Goal: Use online tool/utility: Utilize a website feature to perform a specific function

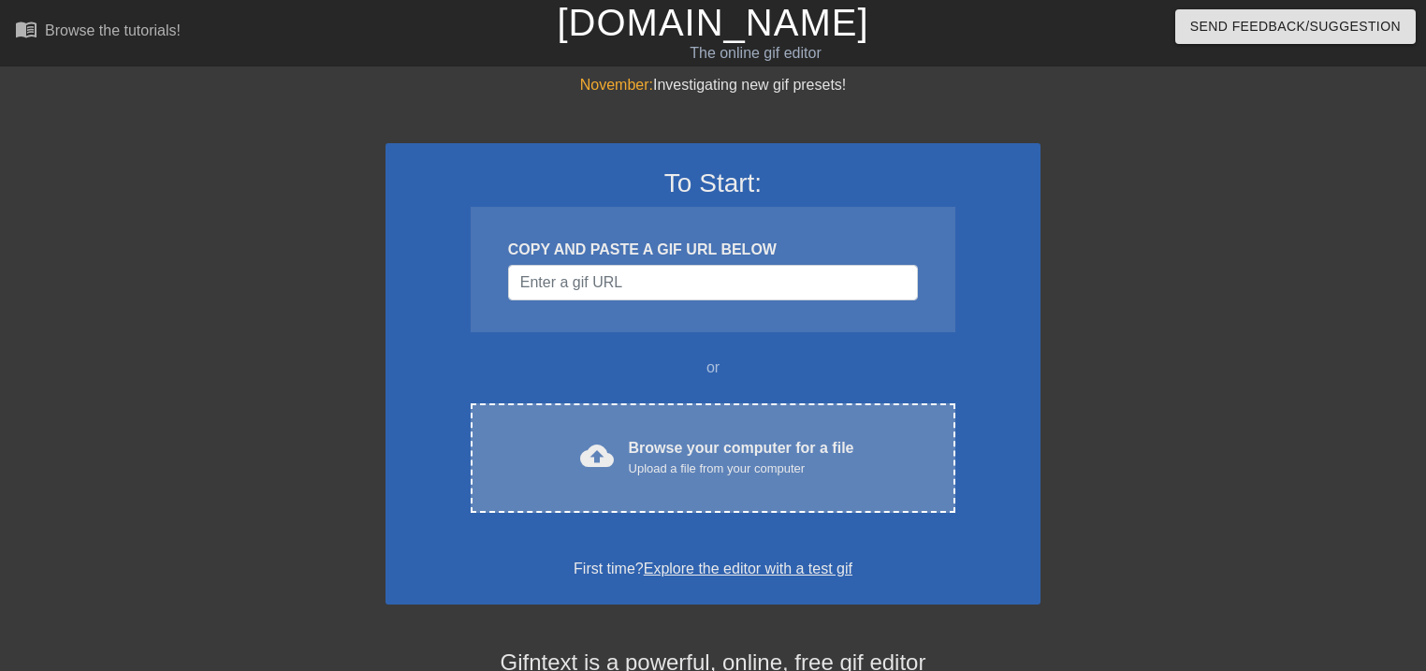
click at [712, 444] on div "Browse your computer for a file Upload a file from your computer" at bounding box center [742, 457] width 226 height 41
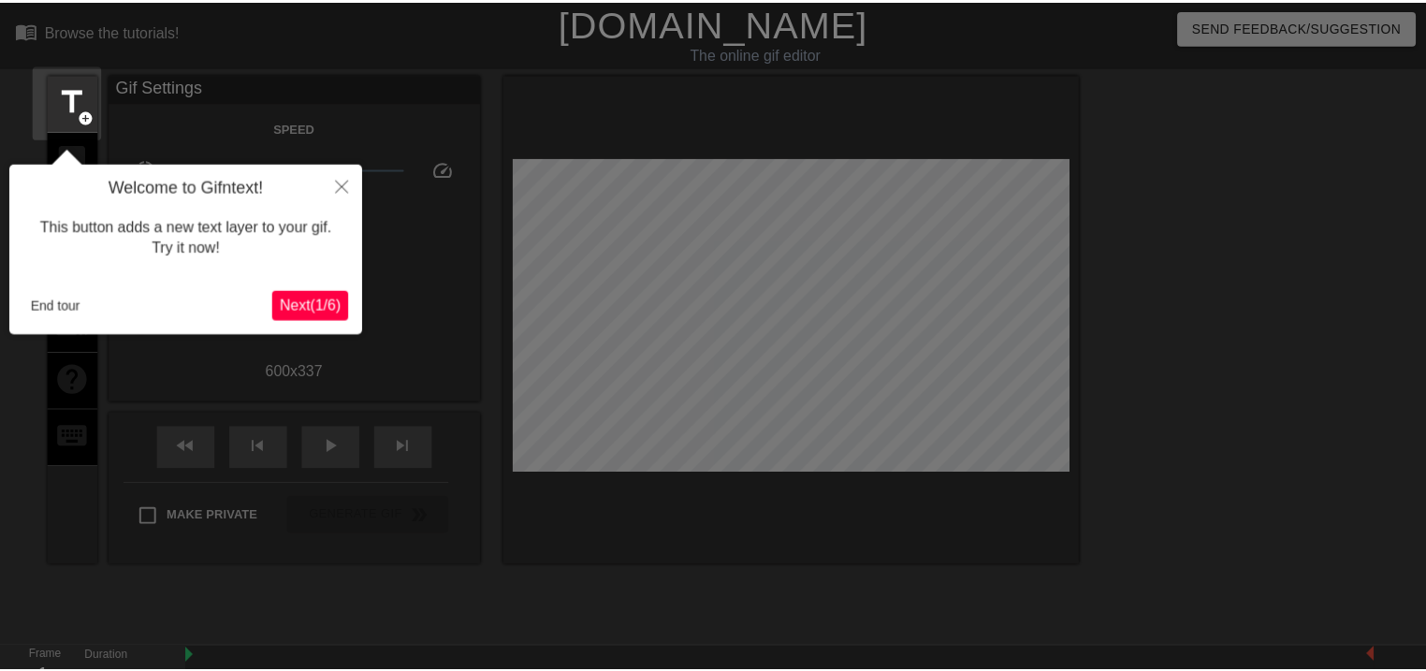
scroll to position [45, 0]
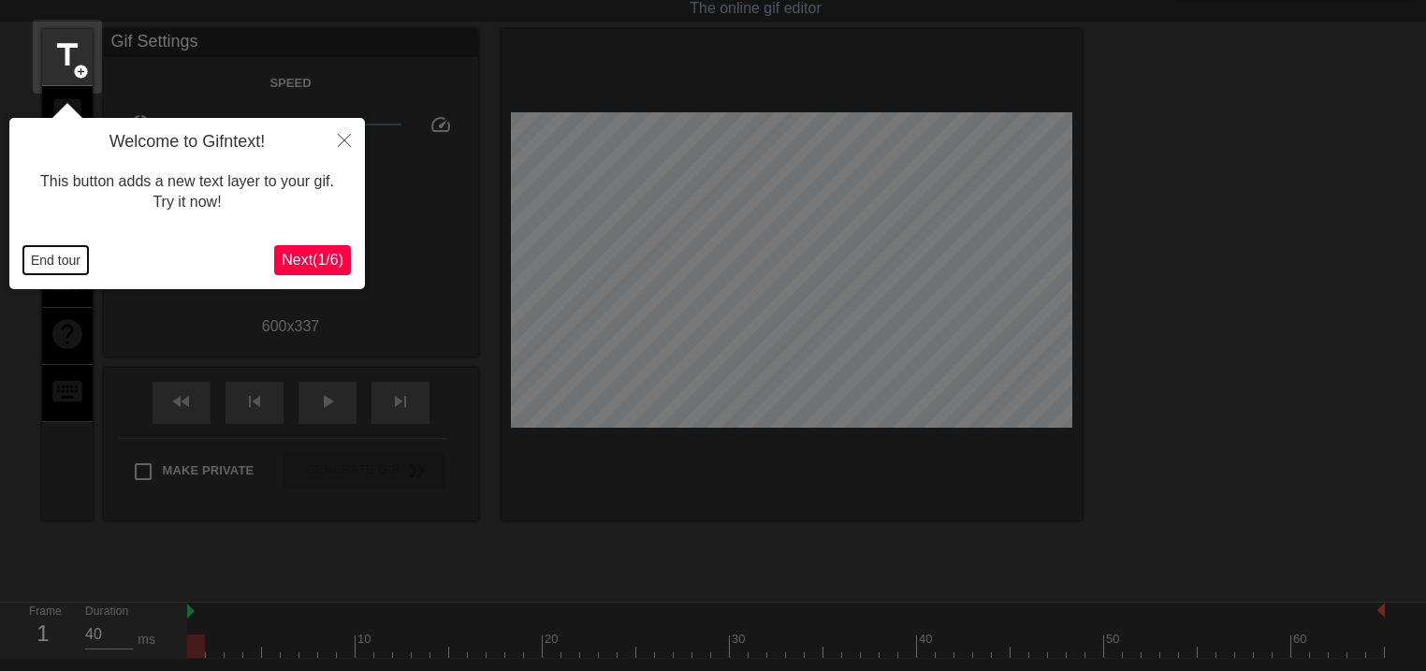
click at [33, 262] on button "End tour" at bounding box center [55, 260] width 65 height 28
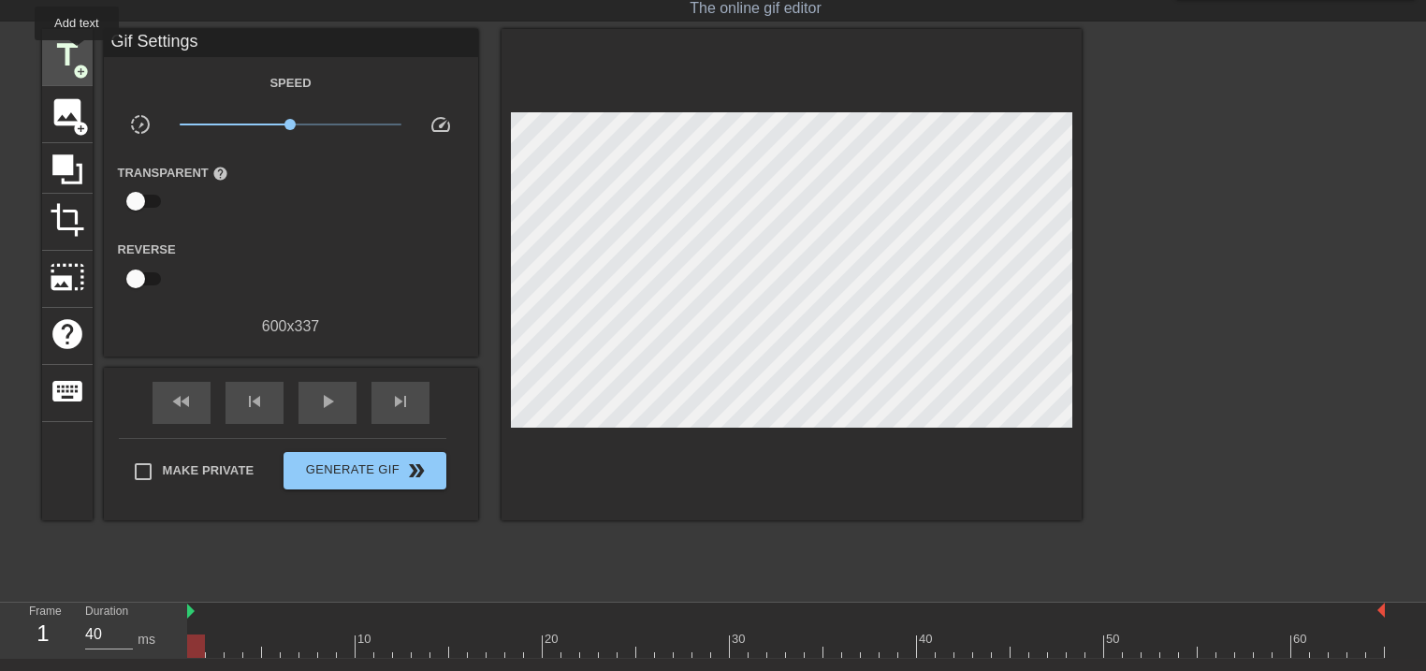
click at [76, 51] on span "title" at bounding box center [68, 55] width 36 height 36
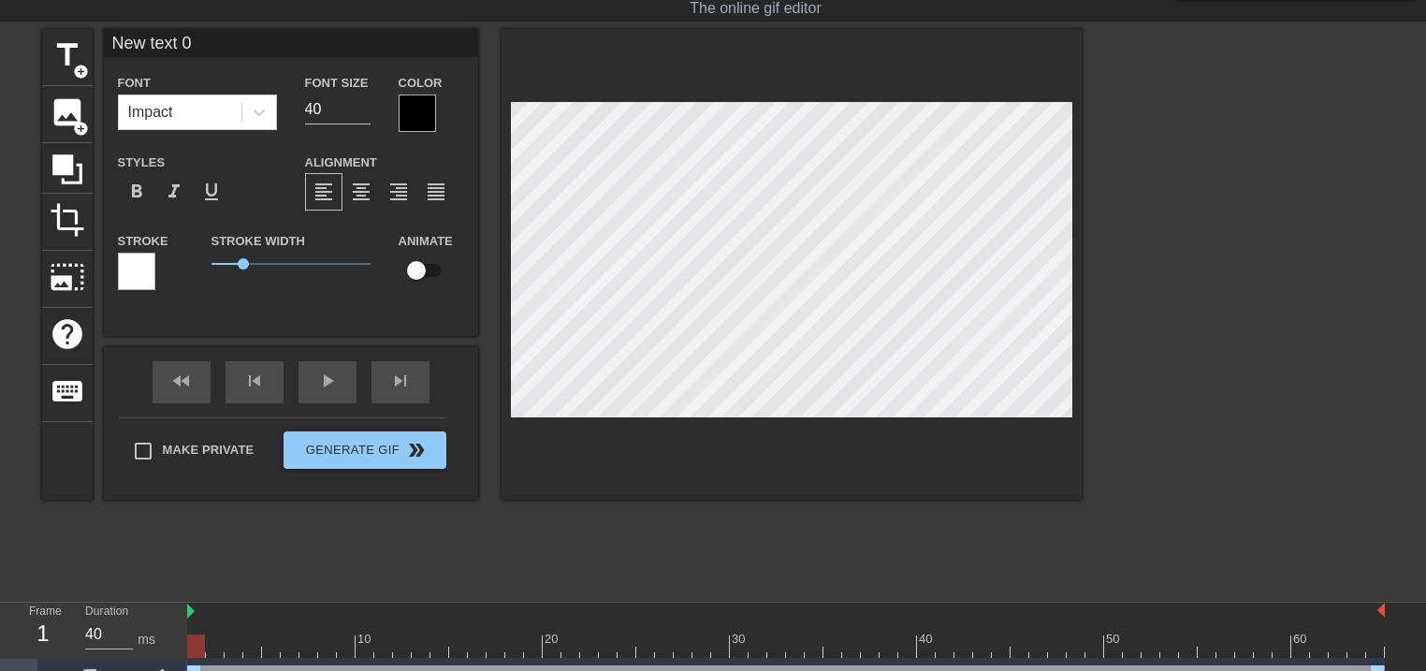
drag, startPoint x: 211, startPoint y: 36, endPoint x: 34, endPoint y: 15, distance: 178.2
click at [44, 22] on div "menu_book Browse the tutorials! [DOMAIN_NAME] The online gif editor Send Feedba…" at bounding box center [713, 328] width 1426 height 746
type input "いらっしゃいませじじくさい電気屋のブログへ"
click at [361, 111] on input "30" at bounding box center [338, 110] width 66 height 30
click at [361, 111] on input "29" at bounding box center [338, 110] width 66 height 30
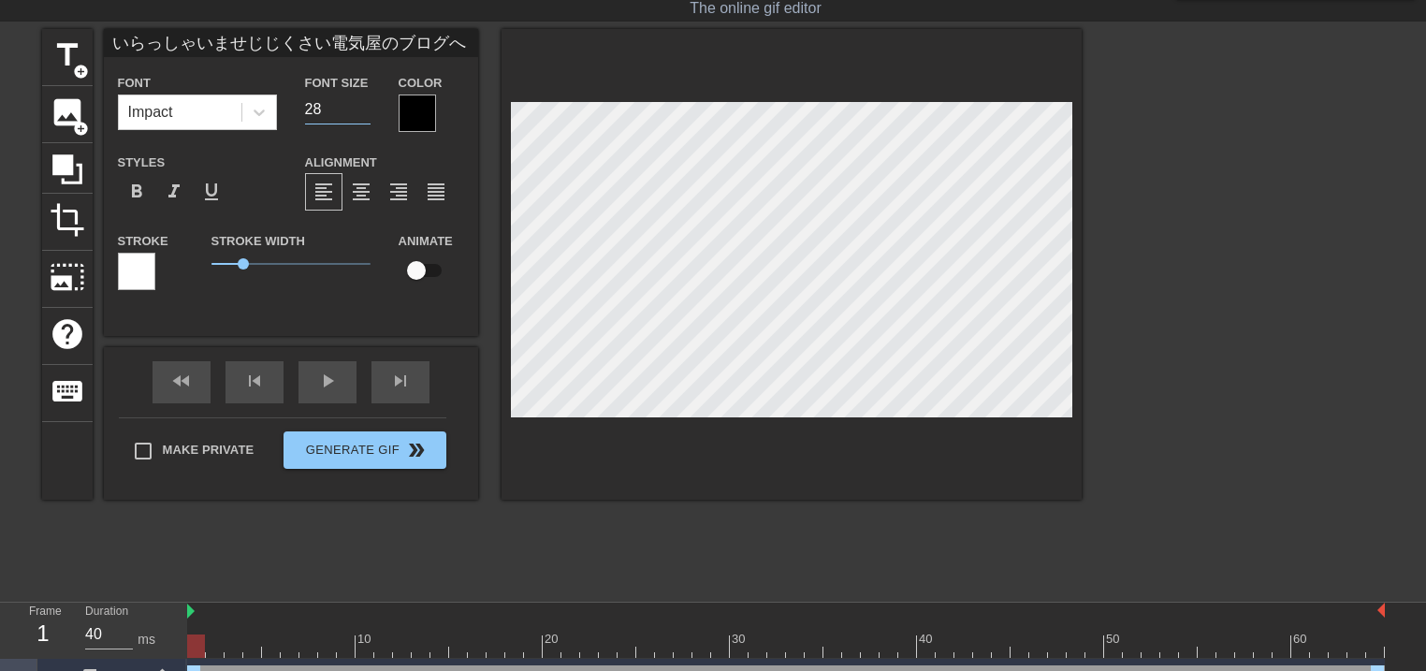
type input "28"
click at [361, 111] on input "28" at bounding box center [338, 110] width 66 height 30
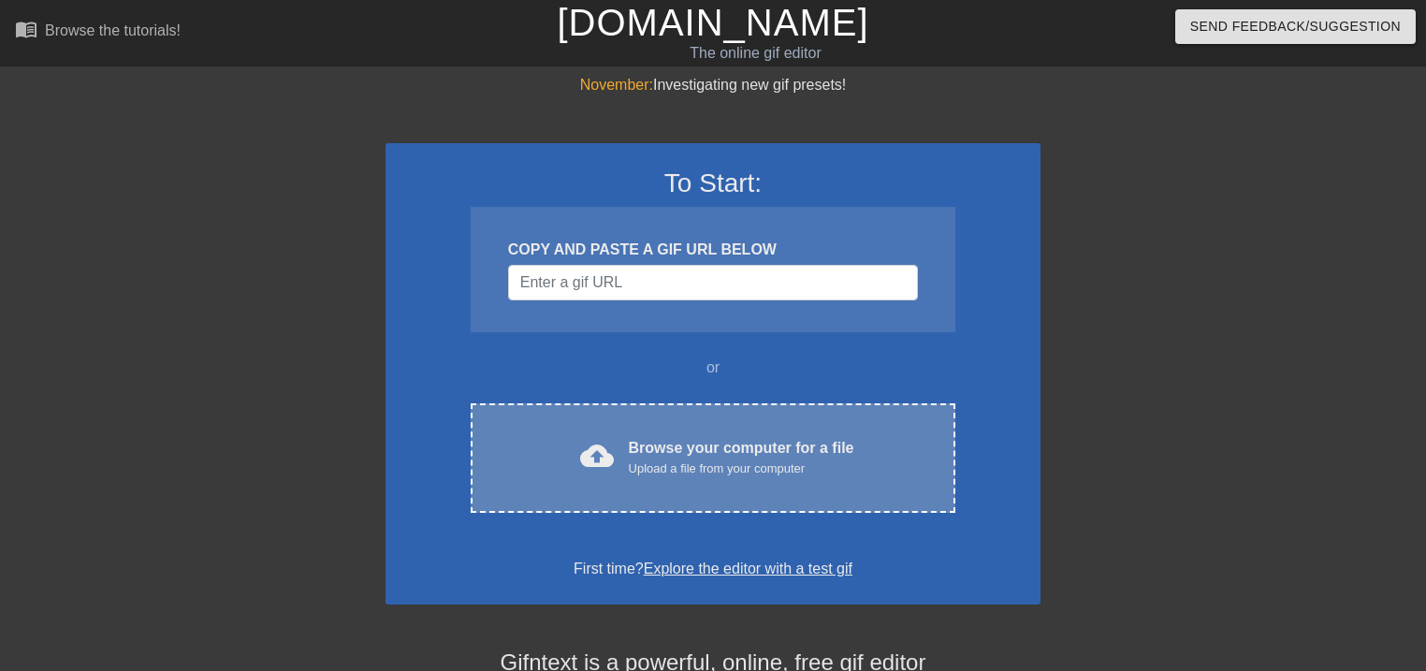
click at [765, 463] on div "Upload a file from your computer" at bounding box center [742, 468] width 226 height 19
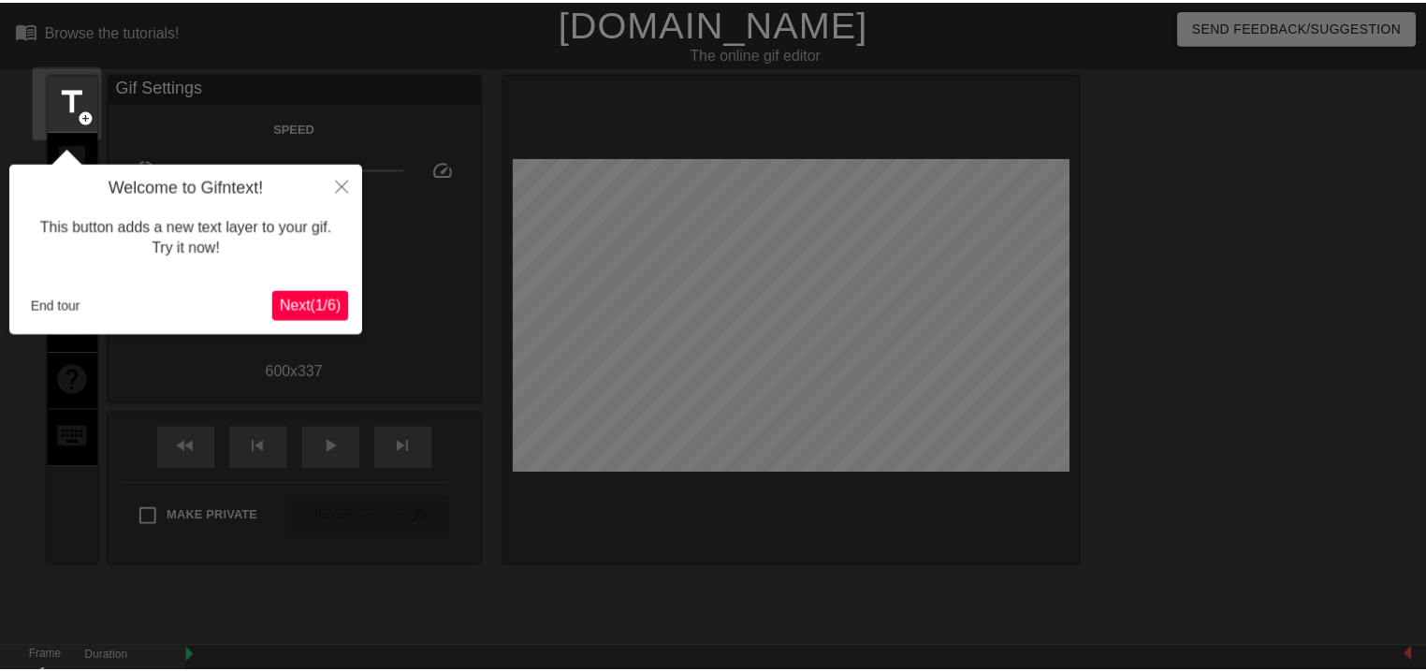
scroll to position [45, 0]
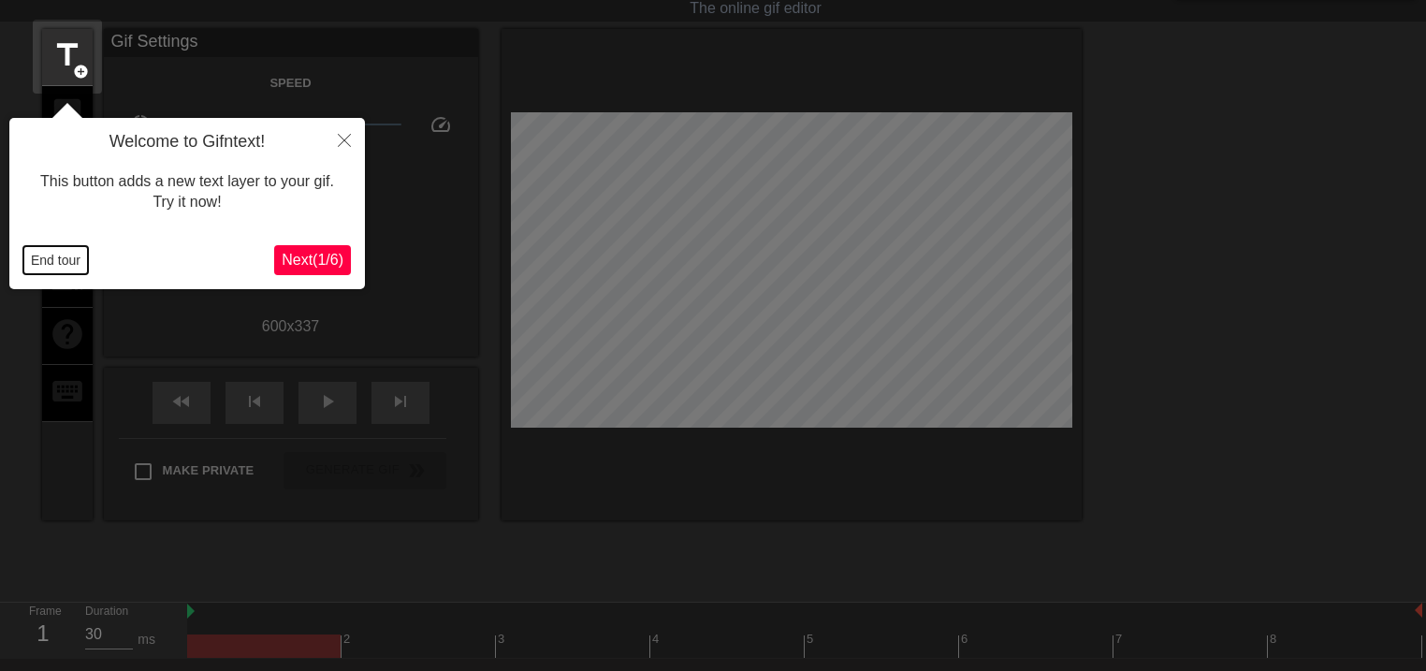
click at [41, 262] on button "End tour" at bounding box center [55, 260] width 65 height 28
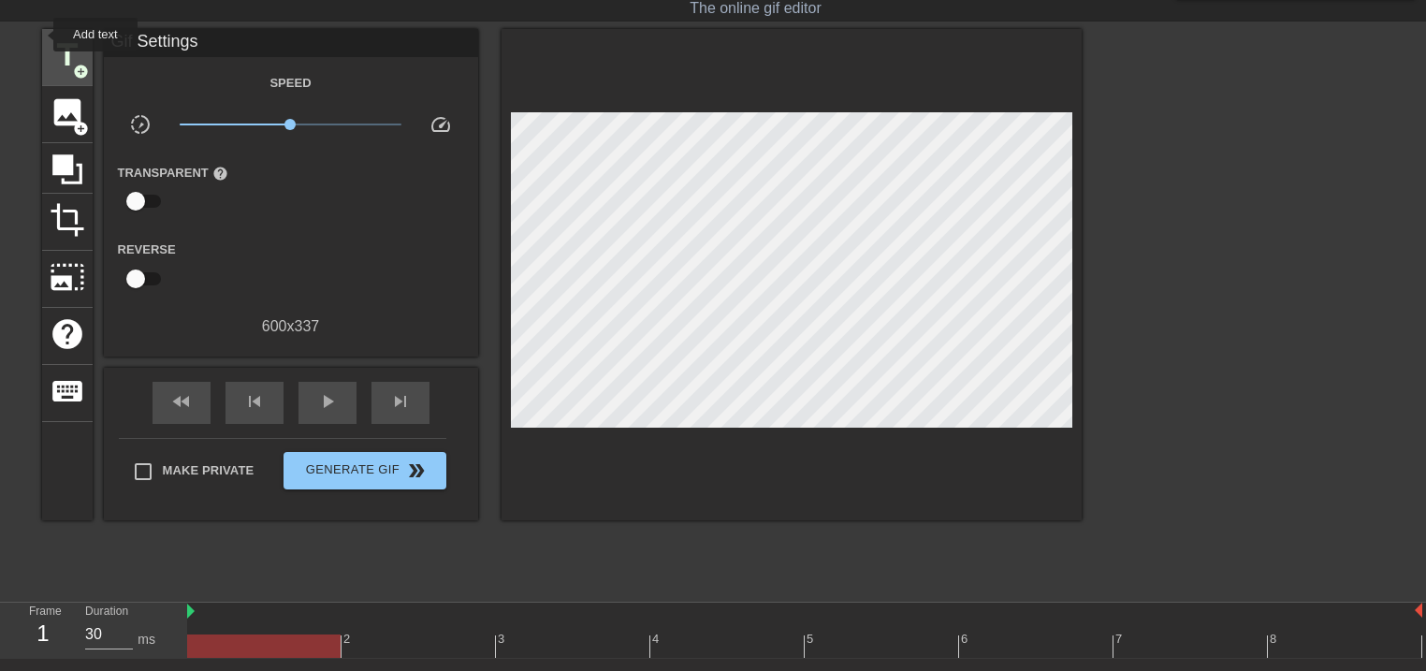
drag, startPoint x: 41, startPoint y: 35, endPoint x: 76, endPoint y: 48, distance: 37.0
click at [42, 34] on div "title add_circle" at bounding box center [67, 57] width 51 height 57
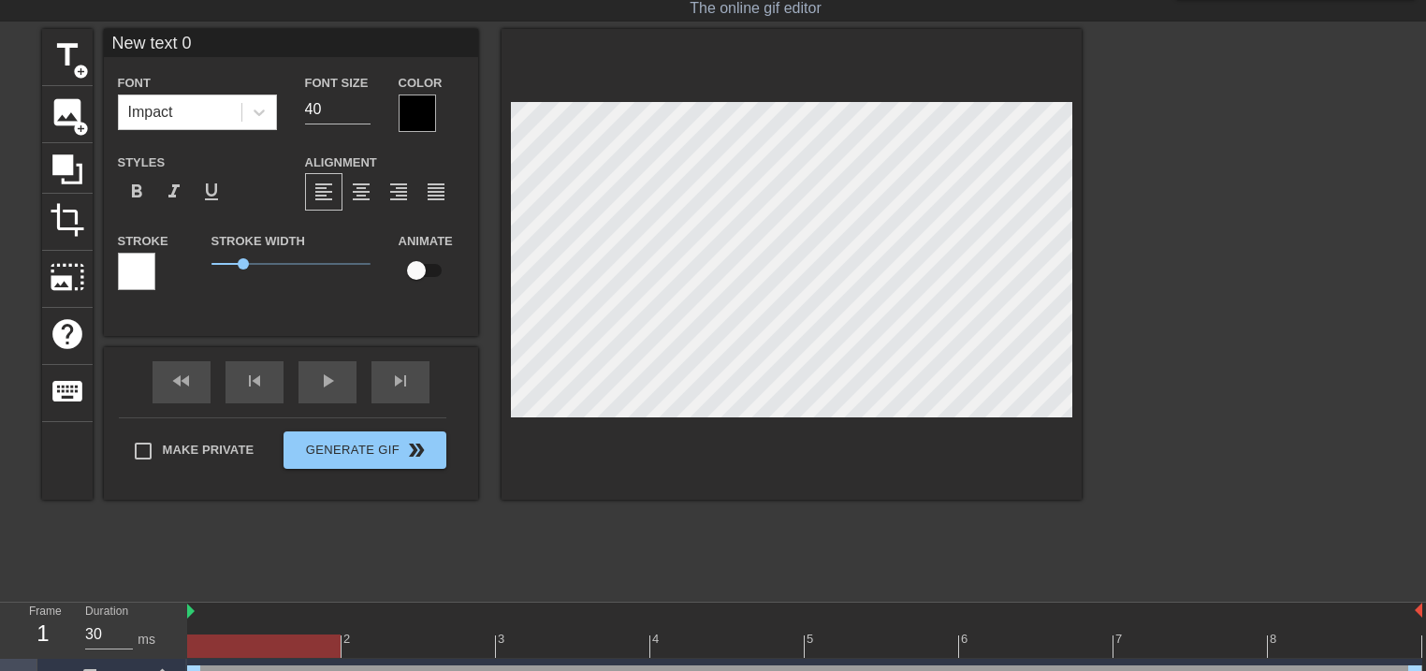
drag, startPoint x: 234, startPoint y: 36, endPoint x: 22, endPoint y: 36, distance: 212.4
click at [46, 35] on div "title add_circle image add_circle crop photo_size_select_large help keyboard Ne…" at bounding box center [562, 264] width 1040 height 471
type input "j"
type input "じ"
type input "いらっしゃいませじじくさい電気屋のブログへ"
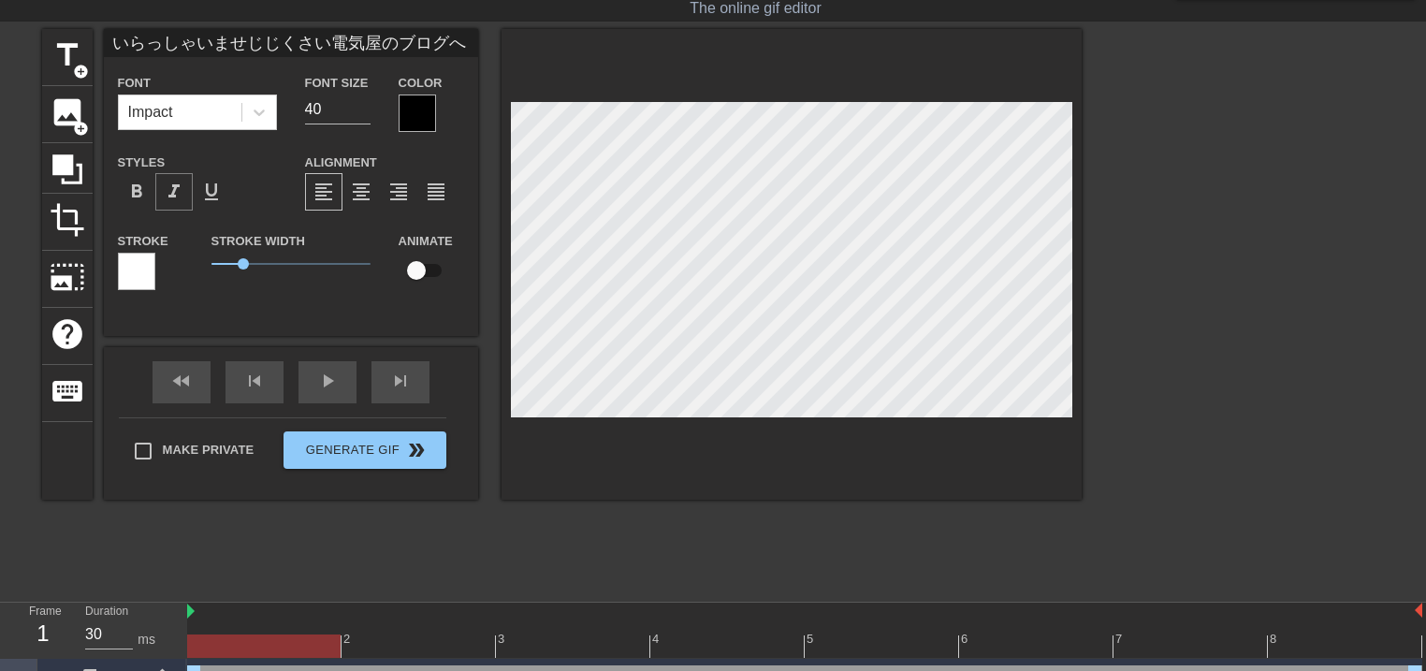
click at [168, 189] on span "format_italic" at bounding box center [174, 192] width 22 height 22
click at [368, 110] on input "31" at bounding box center [338, 110] width 66 height 30
click at [363, 113] on input "30" at bounding box center [338, 110] width 66 height 30
click at [361, 114] on input "29" at bounding box center [338, 110] width 66 height 30
type input "28"
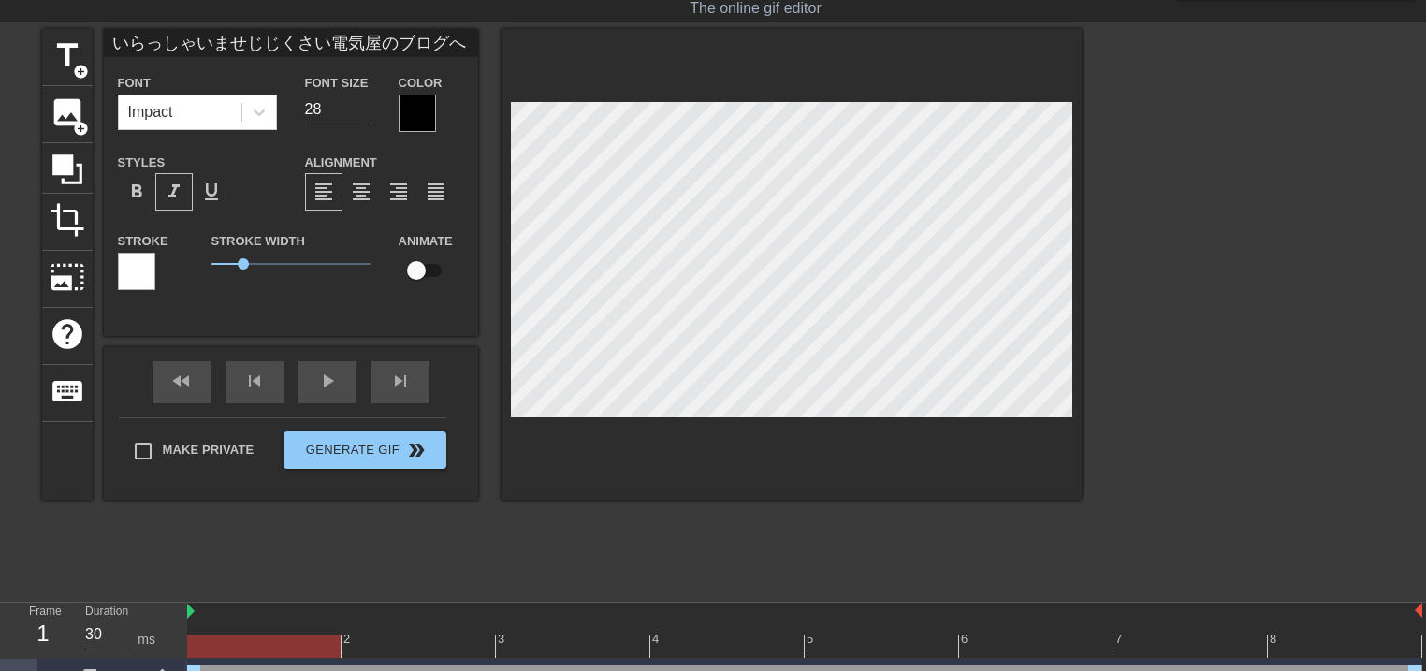
click at [359, 116] on input "28" at bounding box center [338, 110] width 66 height 30
click at [427, 133] on div "Font Impact Font Size 28 Color Styles format_bold format_italic format_underlin…" at bounding box center [291, 189] width 346 height 236
click at [419, 109] on div at bounding box center [417, 113] width 37 height 37
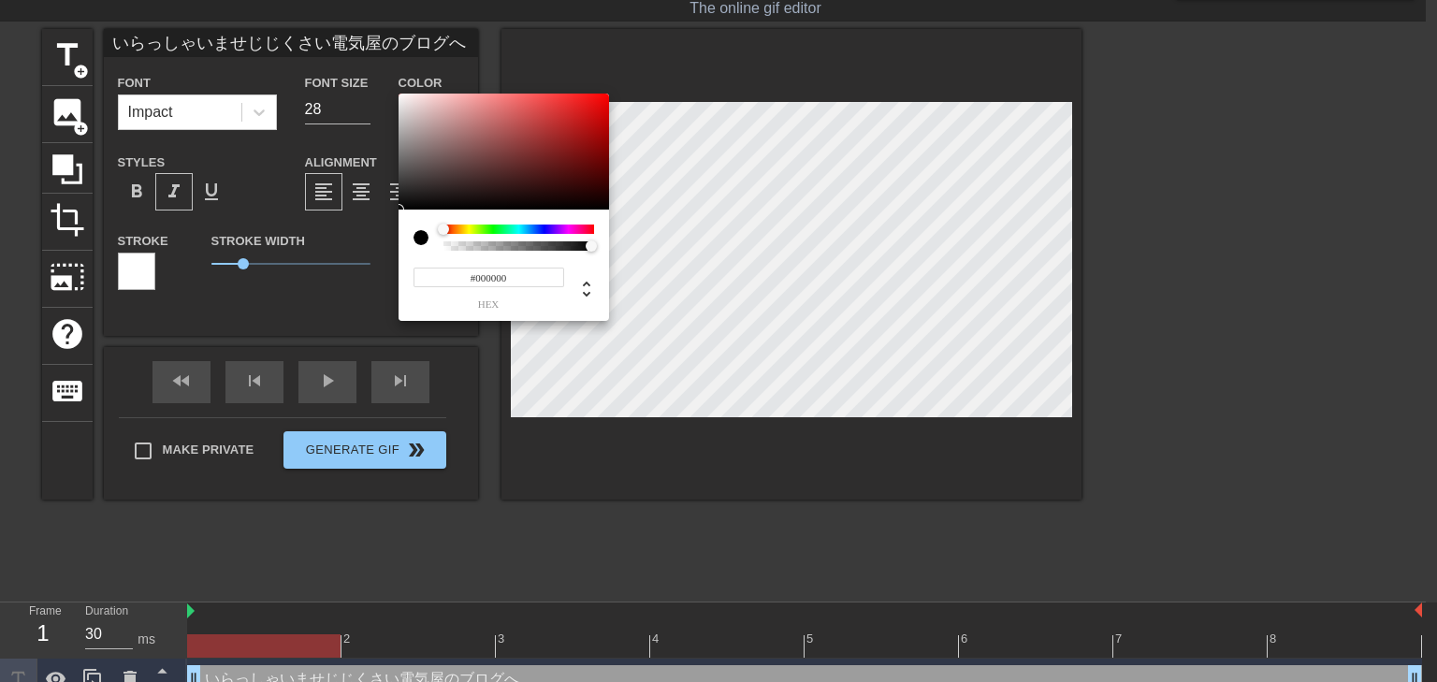
click at [515, 277] on input "#000000" at bounding box center [489, 278] width 151 height 20
type input "#ffff"
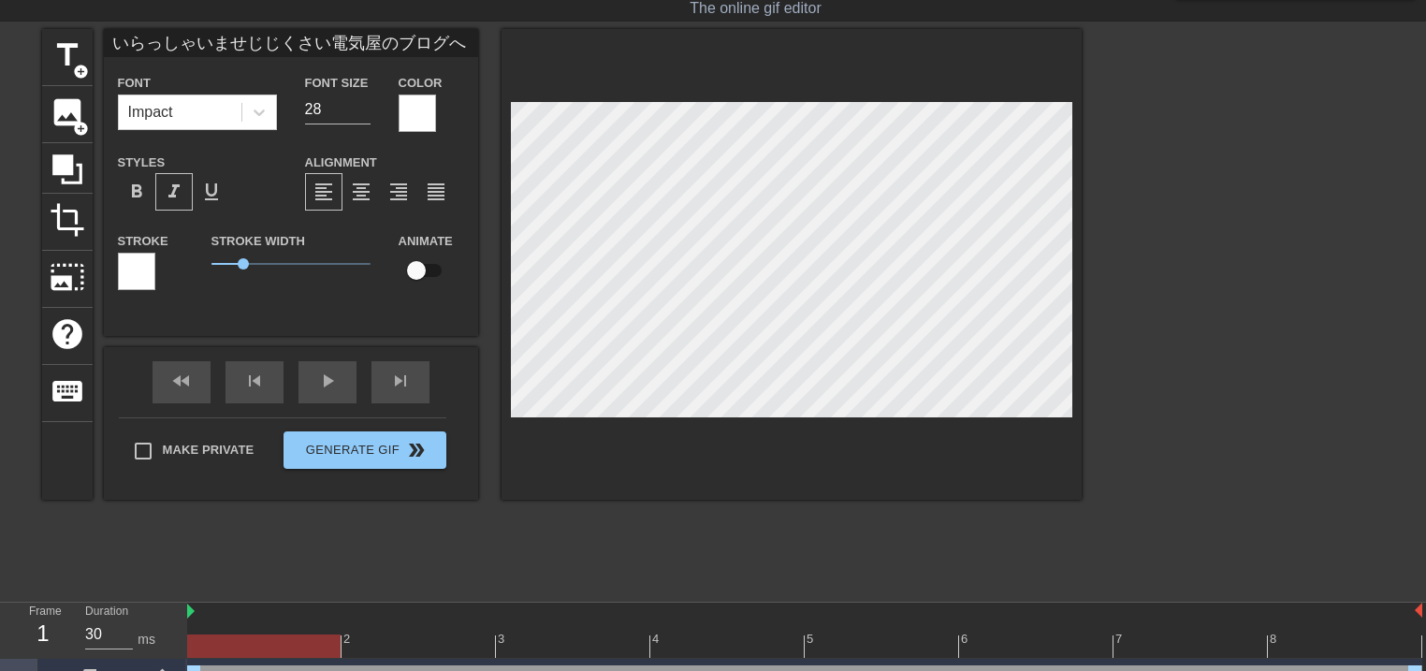
click at [138, 261] on div at bounding box center [136, 271] width 37 height 37
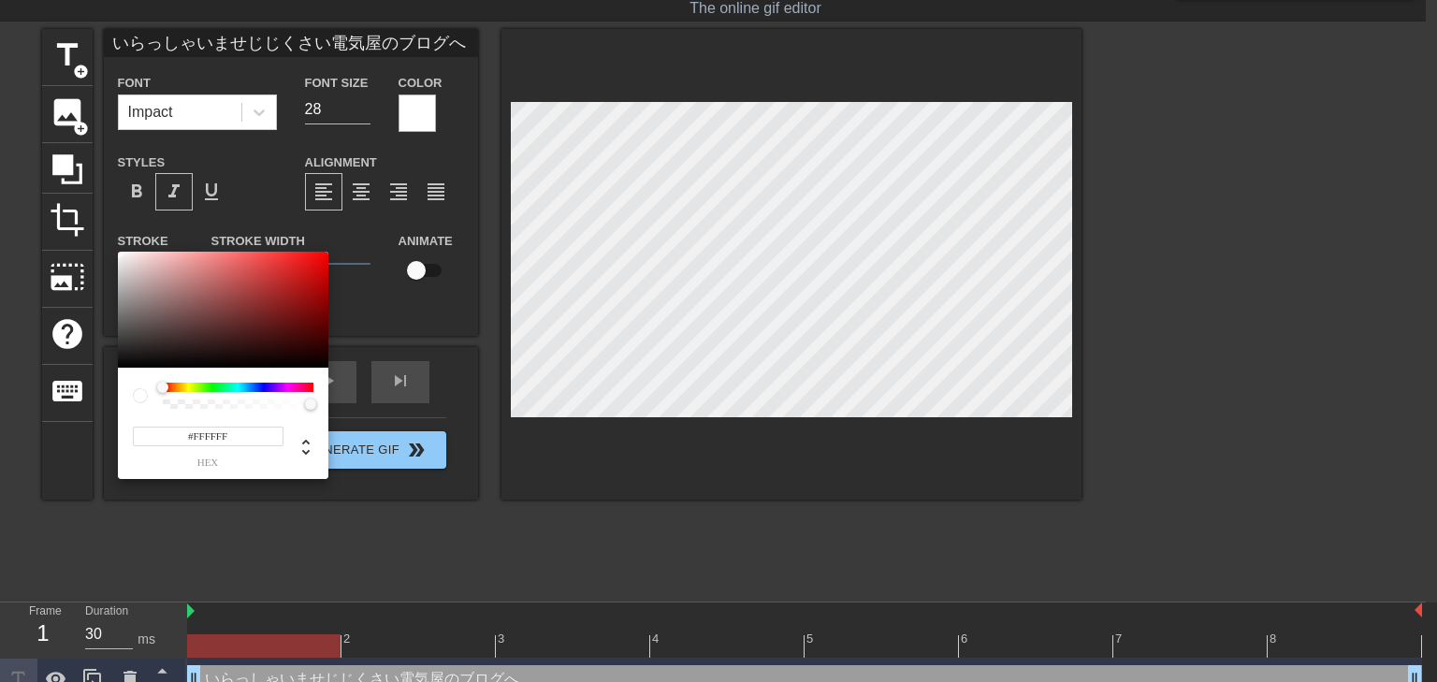
click at [262, 392] on div at bounding box center [238, 396] width 151 height 26
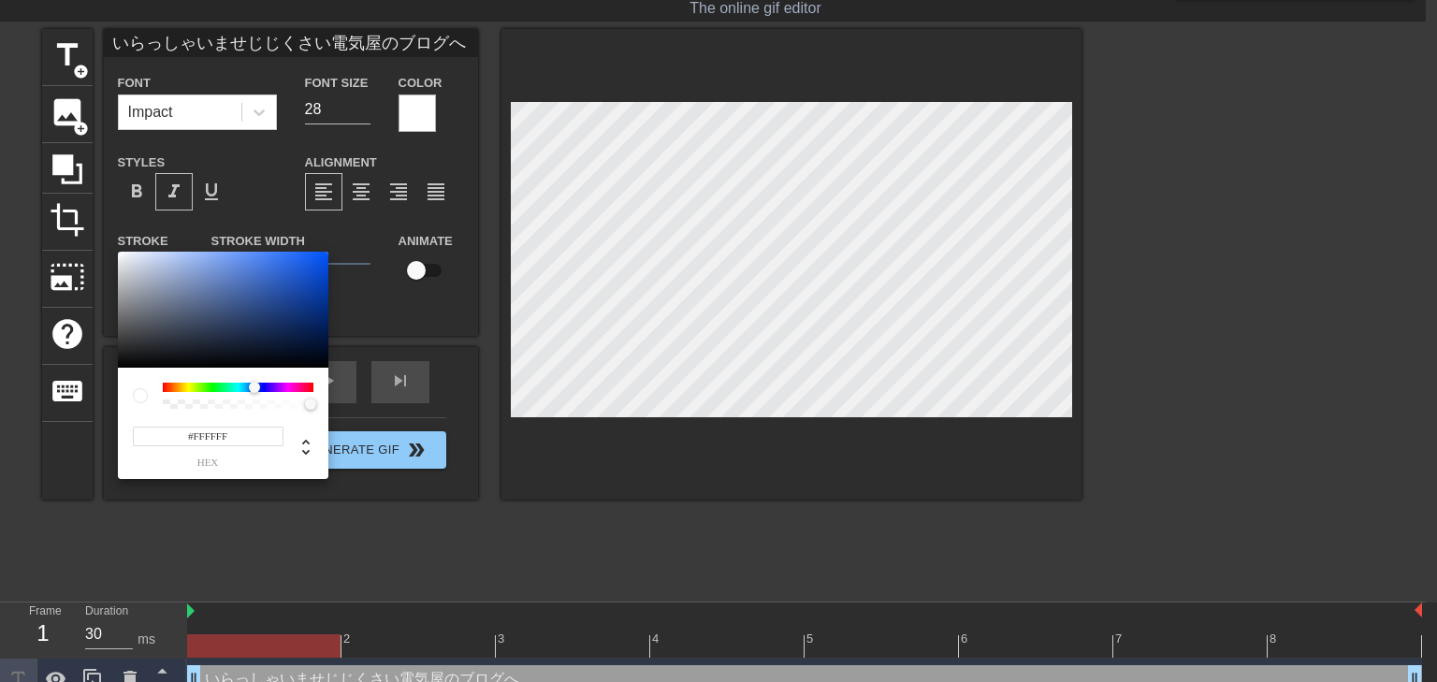
drag, startPoint x: 165, startPoint y: 386, endPoint x: 253, endPoint y: 389, distance: 88.0
click at [253, 389] on div at bounding box center [254, 387] width 11 height 11
type input "#0B66ED"
click at [318, 260] on div at bounding box center [223, 310] width 211 height 116
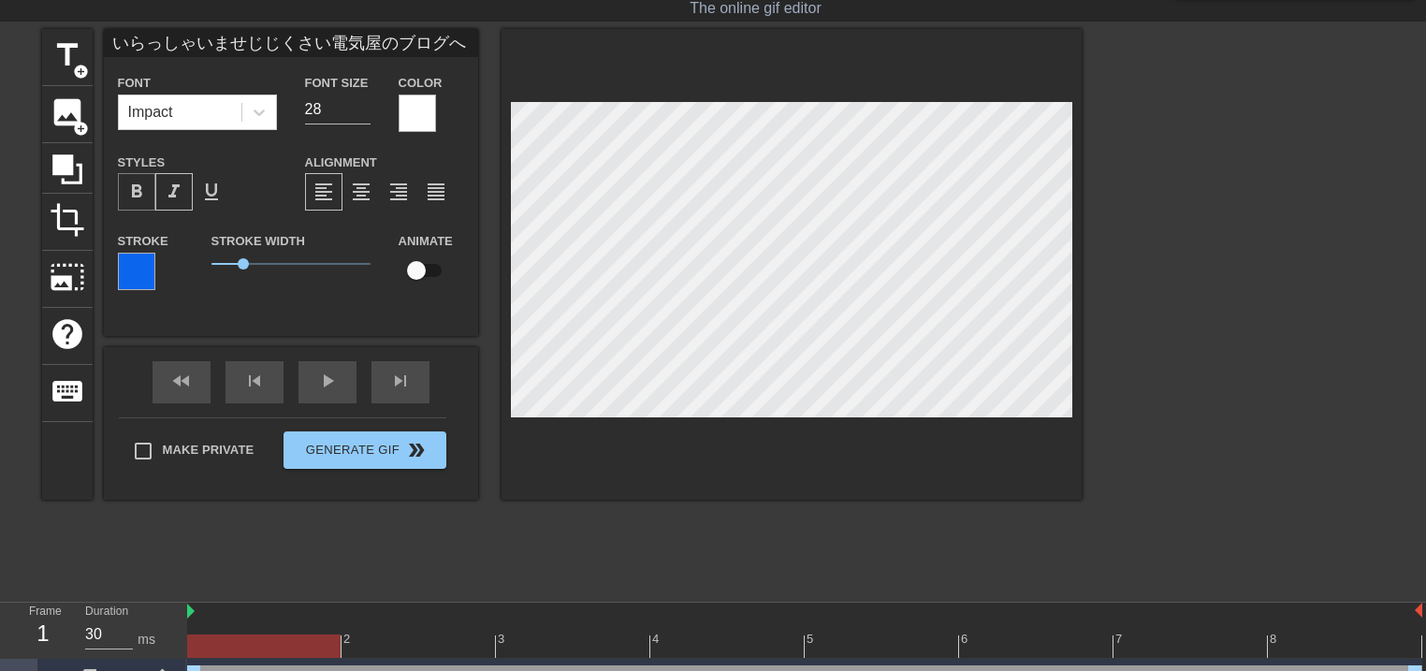
click at [139, 193] on span "format_bold" at bounding box center [136, 192] width 22 height 22
click at [592, 458] on div at bounding box center [792, 264] width 580 height 471
click at [794, 464] on div at bounding box center [792, 264] width 580 height 471
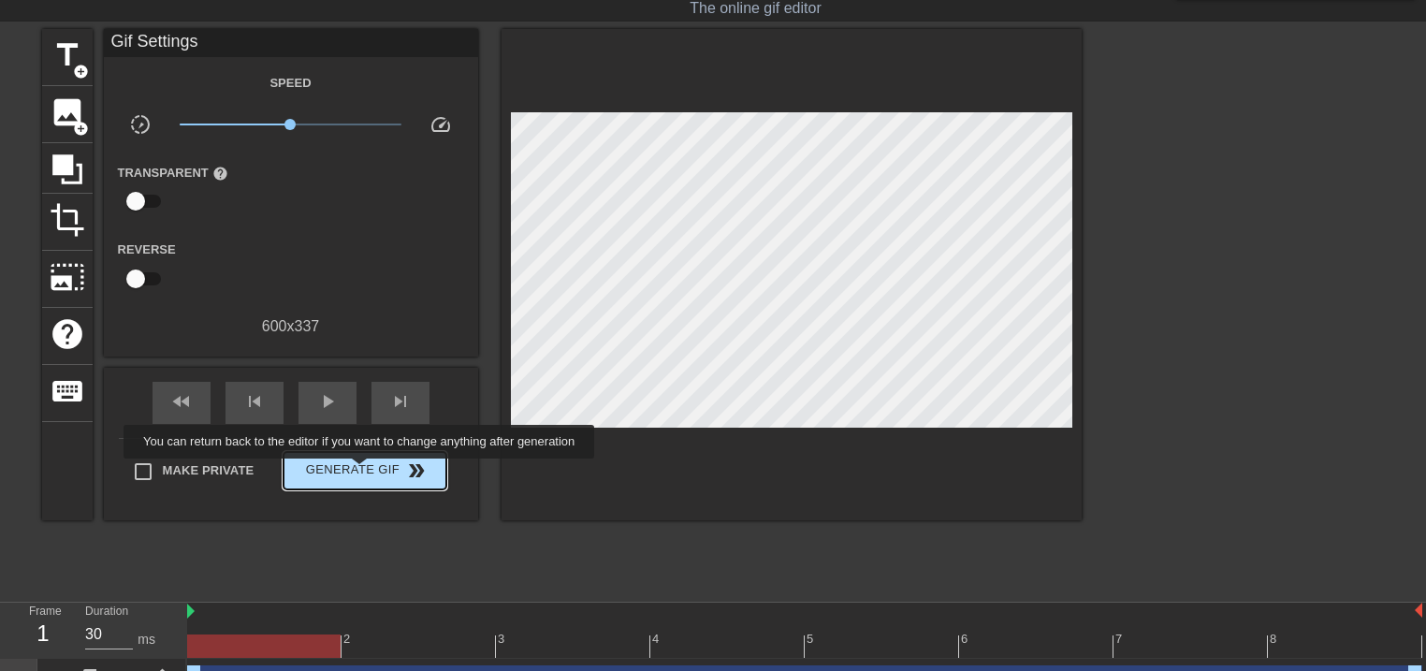
click at [372, 472] on span "Generate Gif double_arrow" at bounding box center [364, 470] width 147 height 22
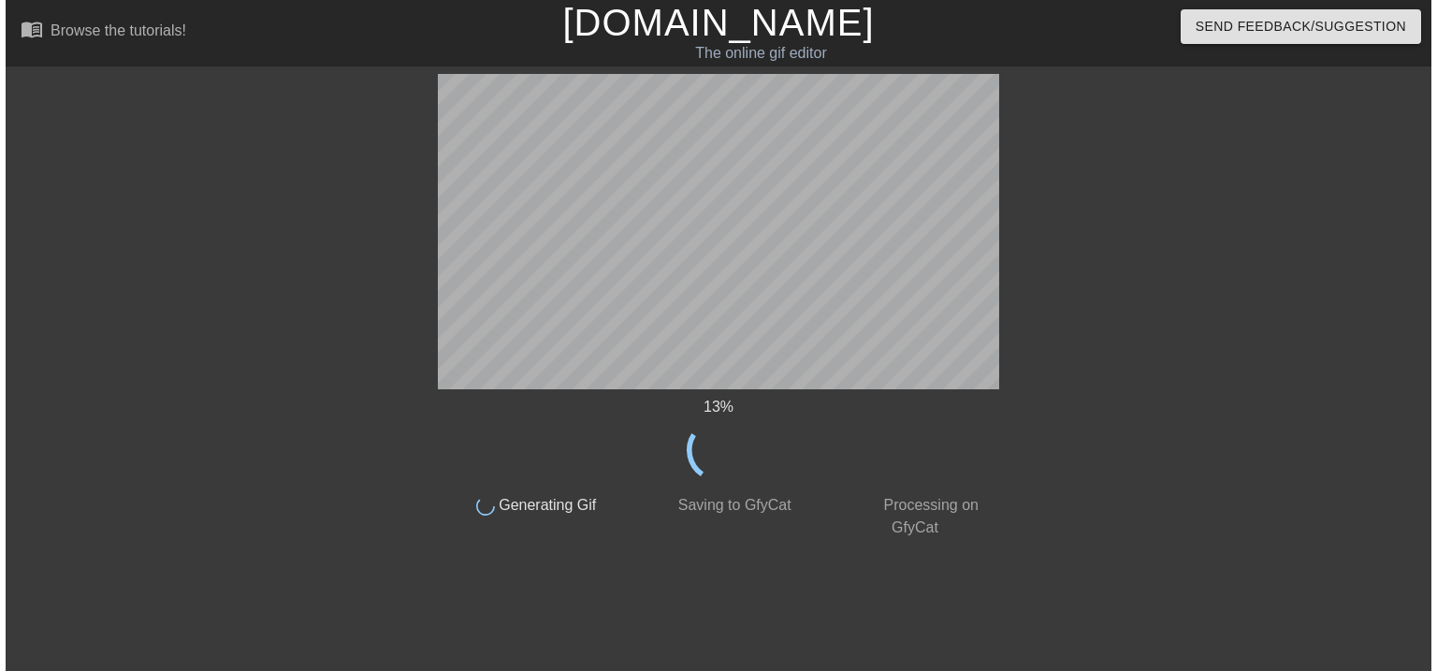
scroll to position [0, 0]
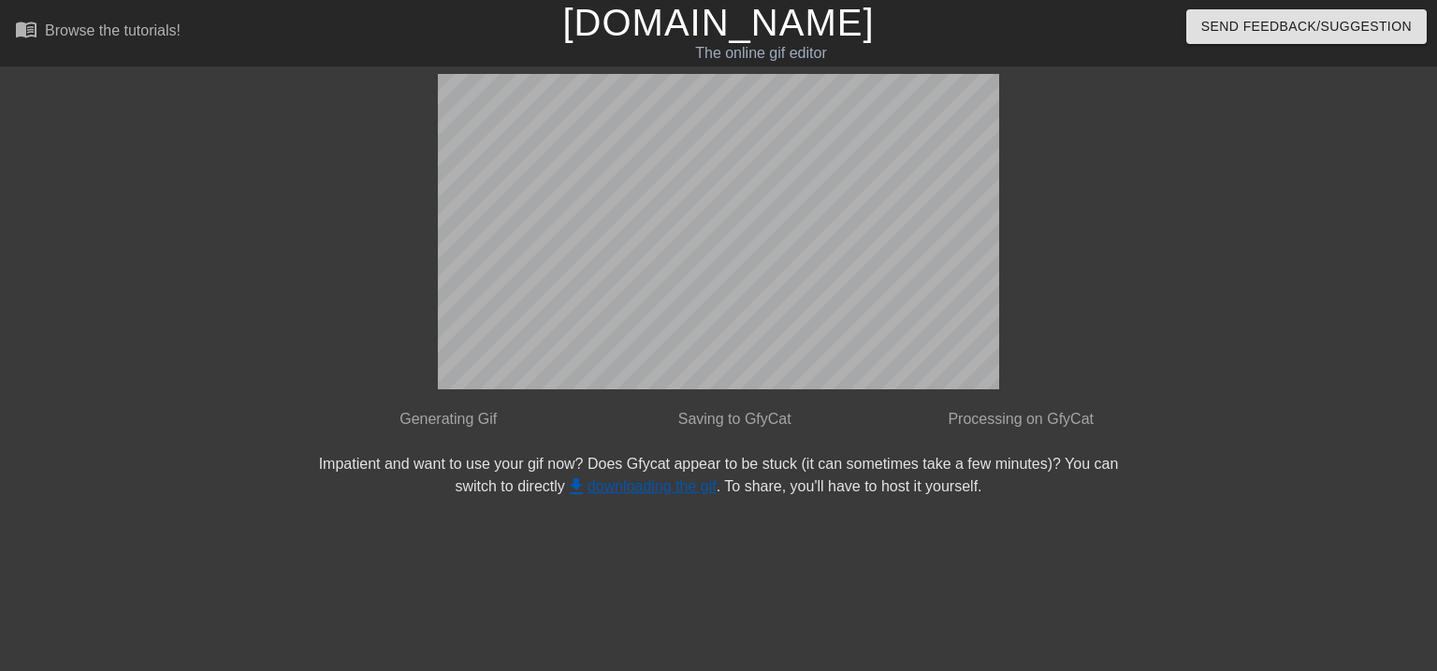
click at [637, 484] on link "get_app downloading the gif" at bounding box center [641, 486] width 152 height 16
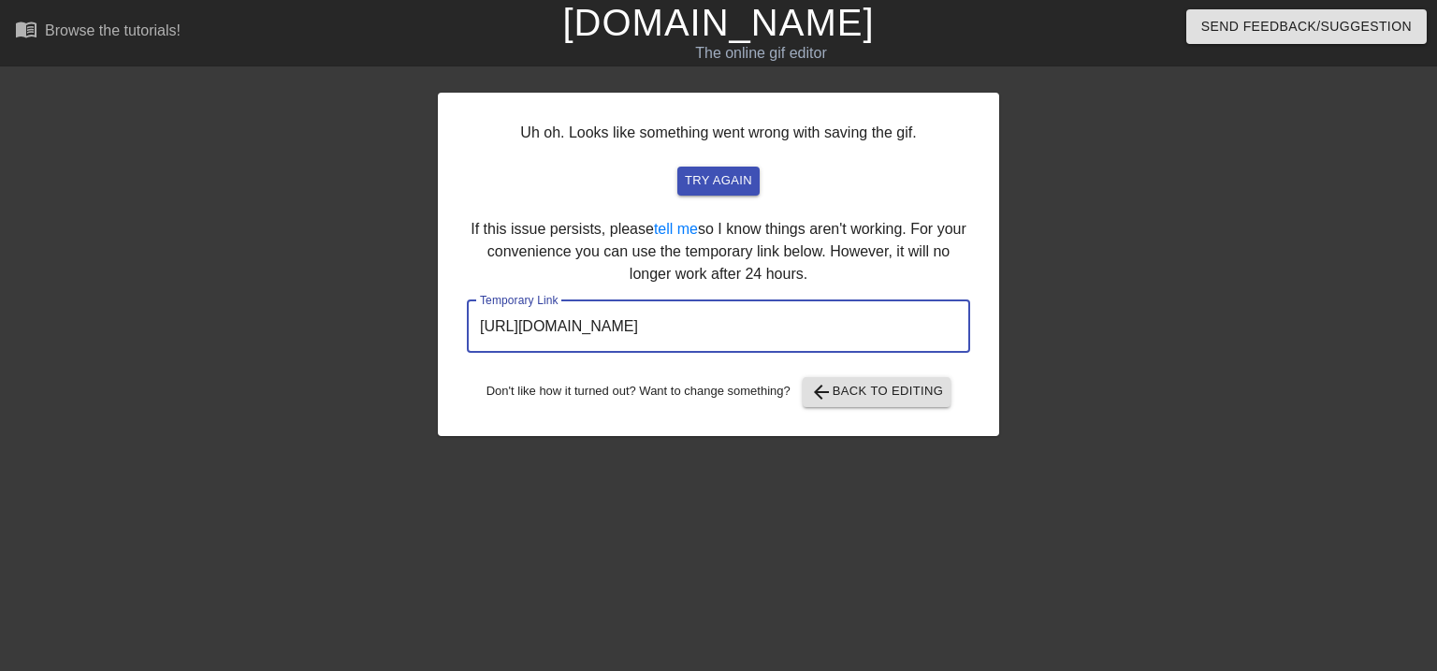
drag, startPoint x: 852, startPoint y: 328, endPoint x: 389, endPoint y: 328, distance: 462.3
click at [440, 328] on div "Uh oh. Looks like something went wrong with saving the gif. try again If this i…" at bounding box center [718, 264] width 561 height 343
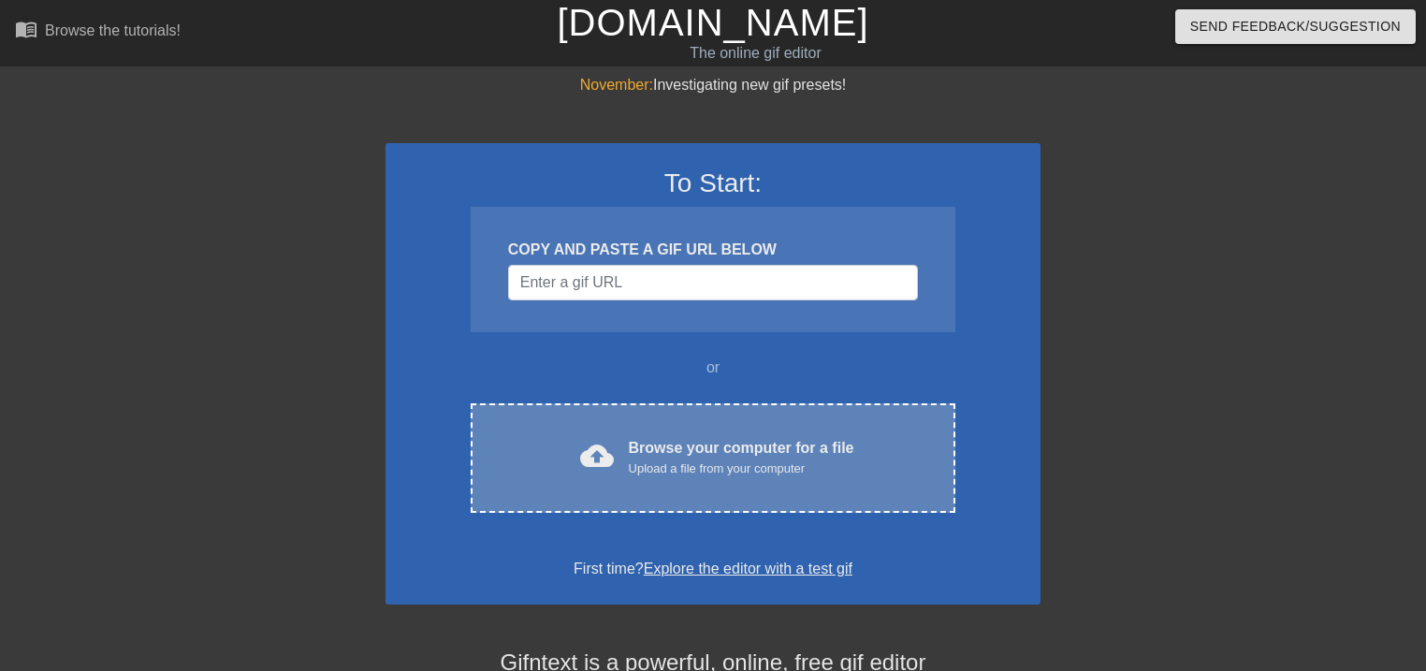
click at [663, 455] on div "Browse your computer for a file Upload a file from your computer" at bounding box center [742, 457] width 226 height 41
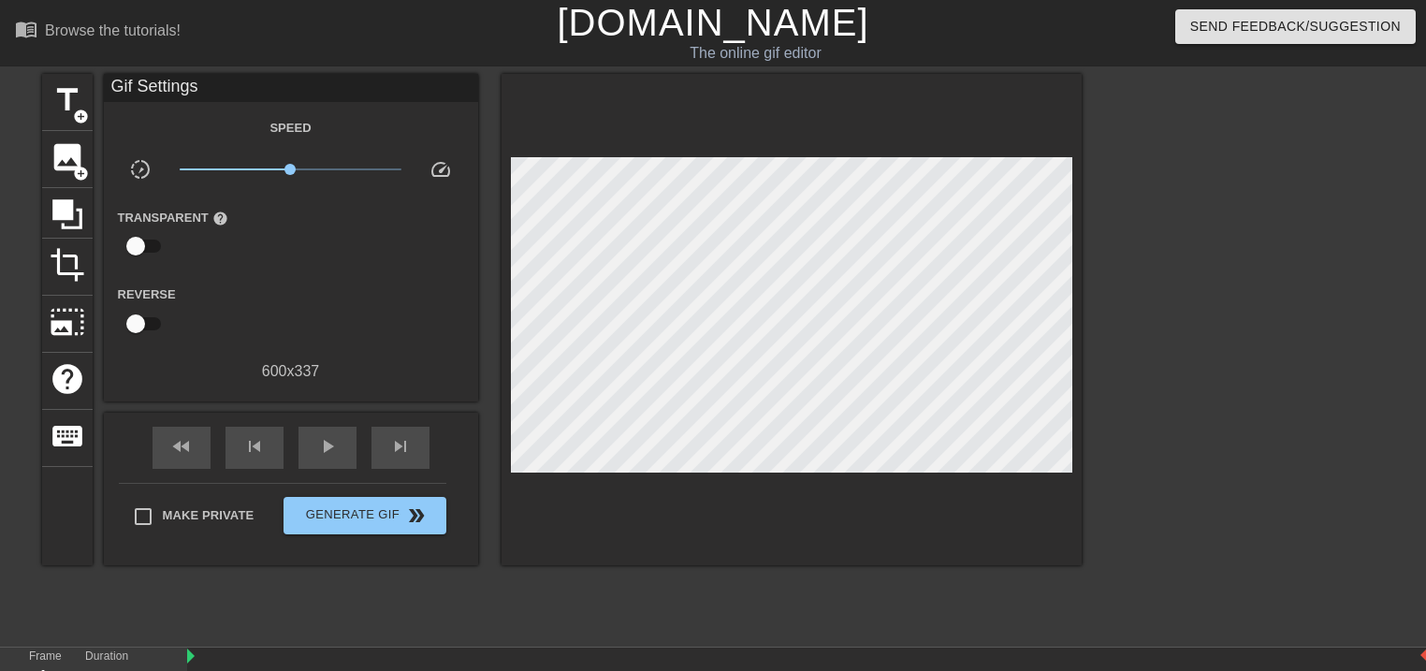
click at [236, 168] on span "x1.00" at bounding box center [291, 169] width 222 height 22
click at [250, 172] on span "x0.427" at bounding box center [291, 169] width 222 height 22
drag, startPoint x: 385, startPoint y: 523, endPoint x: 416, endPoint y: 536, distance: 34.4
click at [385, 523] on span "Generate Gif double_arrow" at bounding box center [364, 515] width 147 height 22
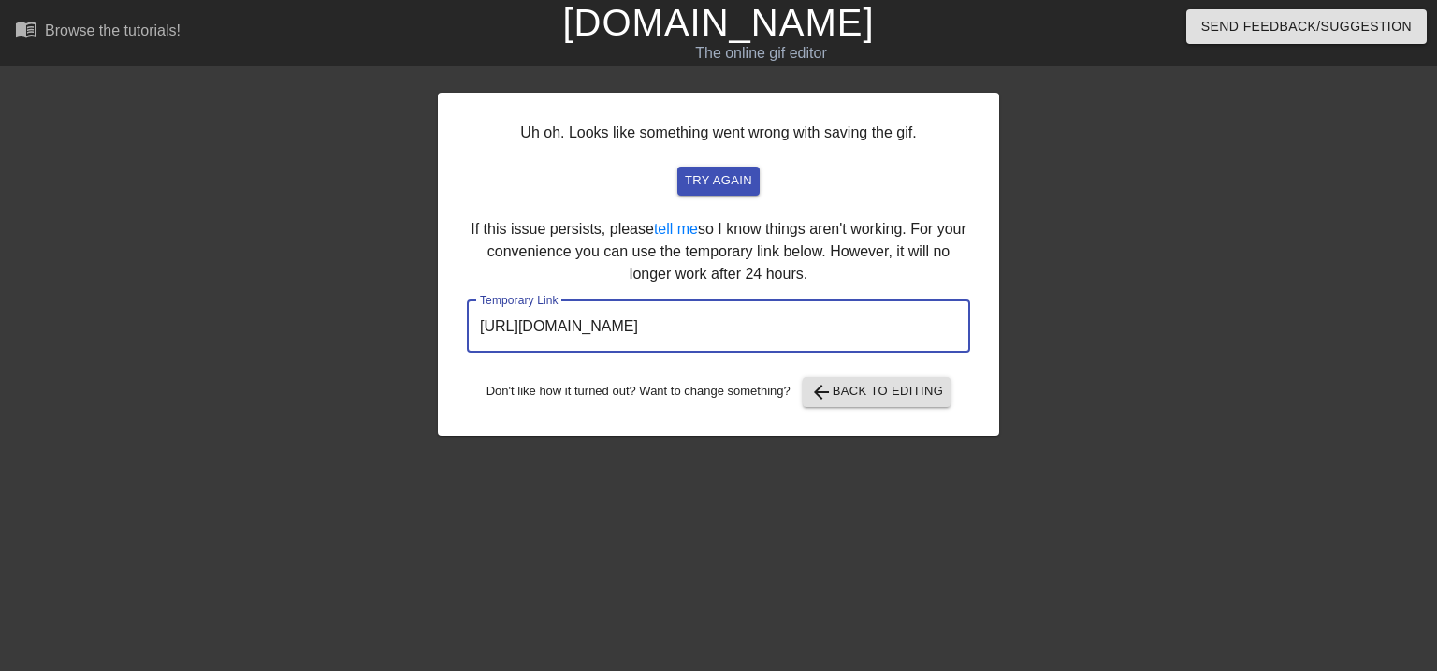
drag, startPoint x: 857, startPoint y: 326, endPoint x: 445, endPoint y: 323, distance: 412.7
click at [445, 323] on div "Uh oh. Looks like something went wrong with saving the gif. try again If this i…" at bounding box center [718, 264] width 561 height 343
click at [850, 393] on span "arrow_back Back to Editing" at bounding box center [877, 392] width 134 height 22
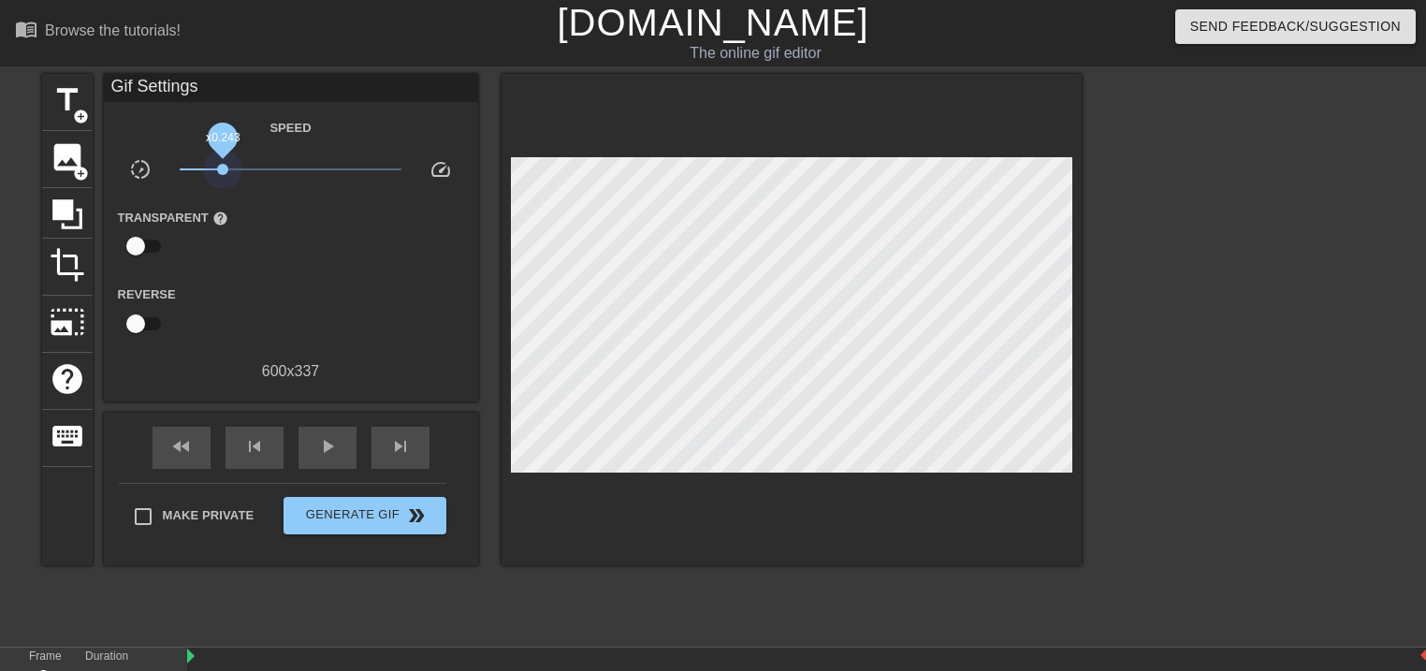
click at [223, 168] on span "x0.243" at bounding box center [291, 169] width 222 height 22
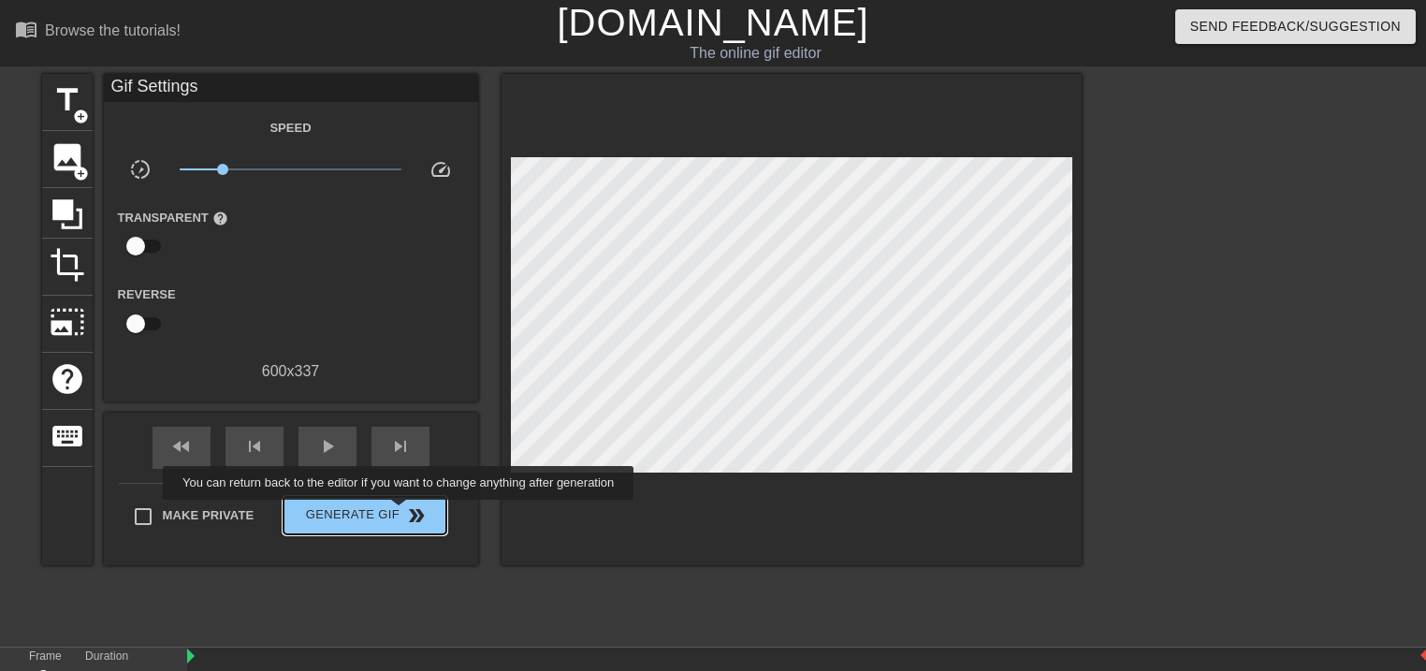
drag, startPoint x: 401, startPoint y: 513, endPoint x: 685, endPoint y: 570, distance: 290.2
click at [401, 513] on span "Generate Gif double_arrow" at bounding box center [364, 515] width 147 height 22
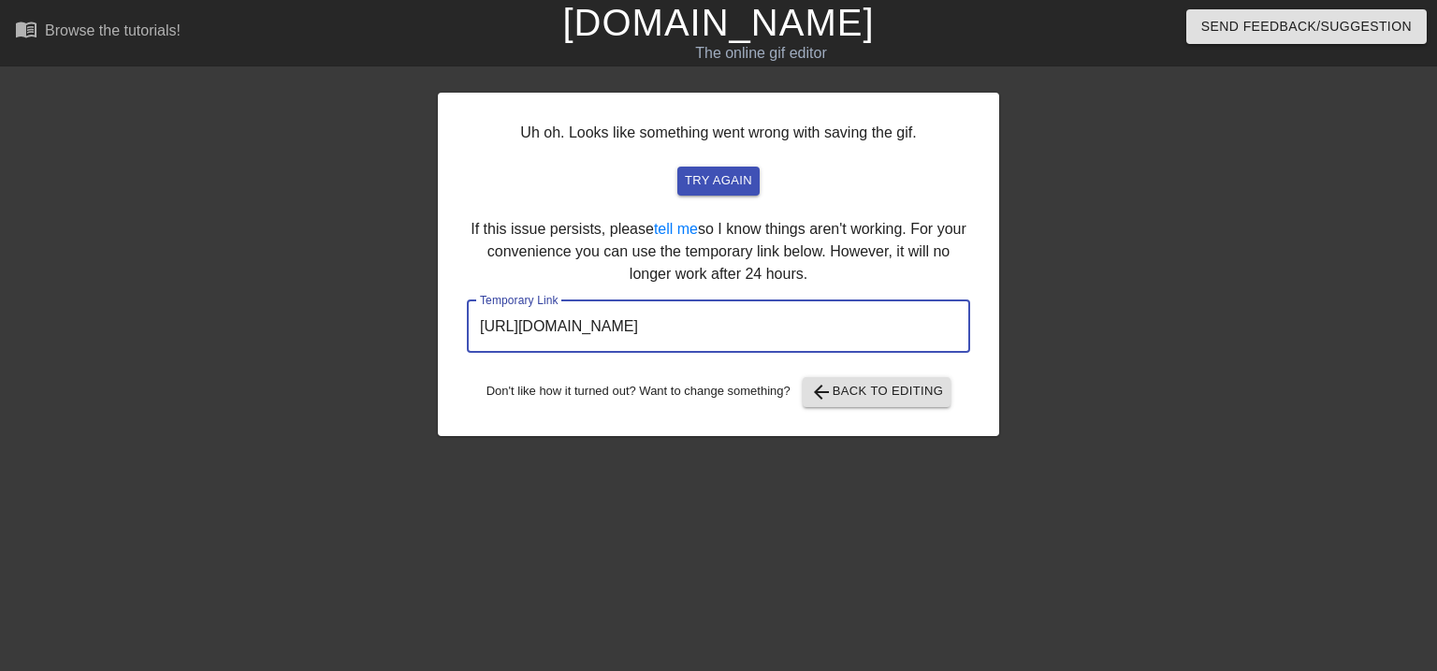
drag, startPoint x: 874, startPoint y: 324, endPoint x: 454, endPoint y: 326, distance: 420.2
click at [455, 326] on div "Uh oh. Looks like something went wrong with saving the gif. try again If this i…" at bounding box center [718, 264] width 561 height 343
